Goal: Task Accomplishment & Management: Manage account settings

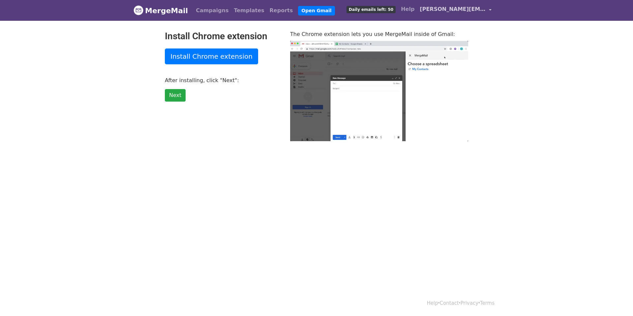
click at [490, 12] on link "[PERSON_NAME][EMAIL_ADDRESS][DOMAIN_NAME]" at bounding box center [455, 10] width 77 height 15
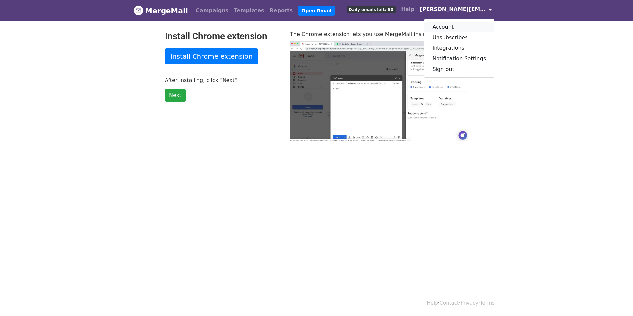
click at [459, 26] on link "Account" at bounding box center [459, 27] width 70 height 11
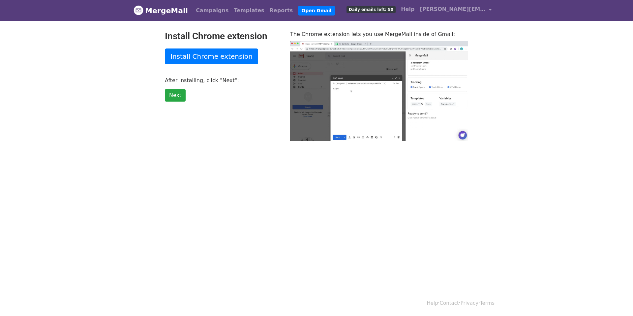
type input "30.71"
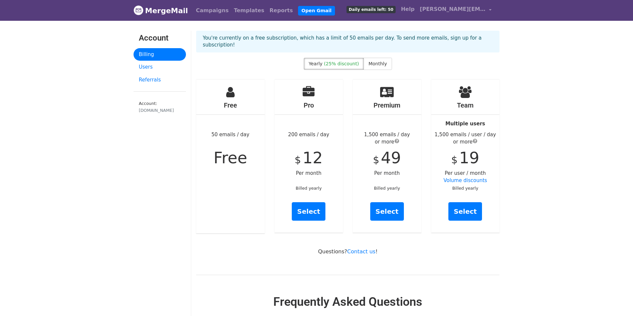
click at [228, 116] on div "Free 50 emails / day Free" at bounding box center [230, 156] width 69 height 154
click at [159, 66] on link "Users" at bounding box center [159, 67] width 52 height 13
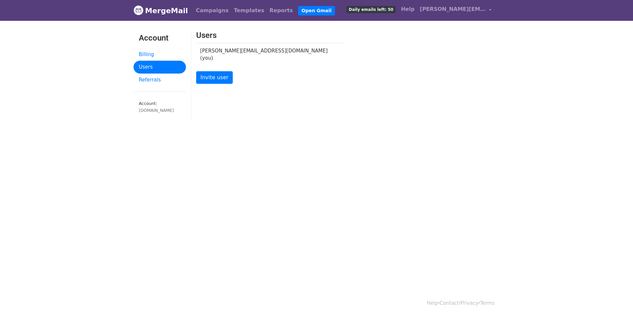
click at [156, 72] on link "Users" at bounding box center [159, 67] width 52 height 13
click at [156, 74] on link "Referrals" at bounding box center [159, 79] width 52 height 13
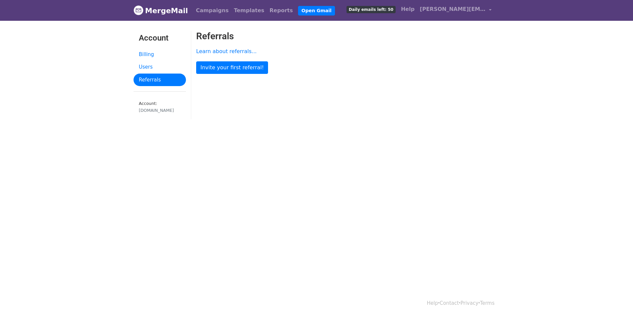
click at [160, 44] on link "Account" at bounding box center [159, 39] width 52 height 17
click at [157, 50] on link "Billing" at bounding box center [159, 54] width 52 height 13
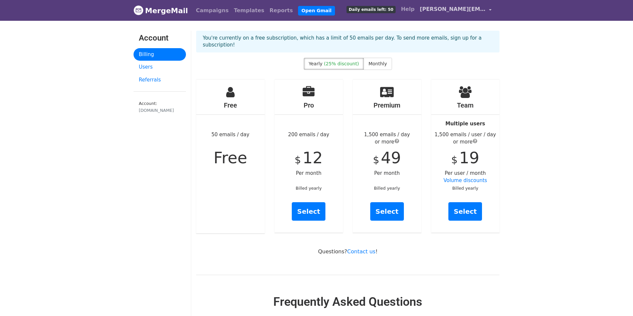
click at [469, 8] on span "[PERSON_NAME][EMAIL_ADDRESS][DOMAIN_NAME]" at bounding box center [453, 9] width 66 height 8
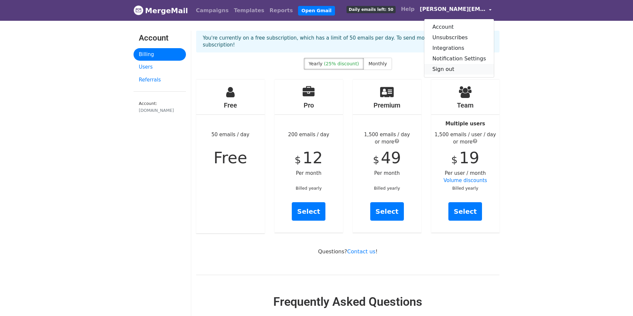
click at [454, 65] on link "Sign out" at bounding box center [459, 69] width 70 height 11
